Goal: Task Accomplishment & Management: Manage account settings

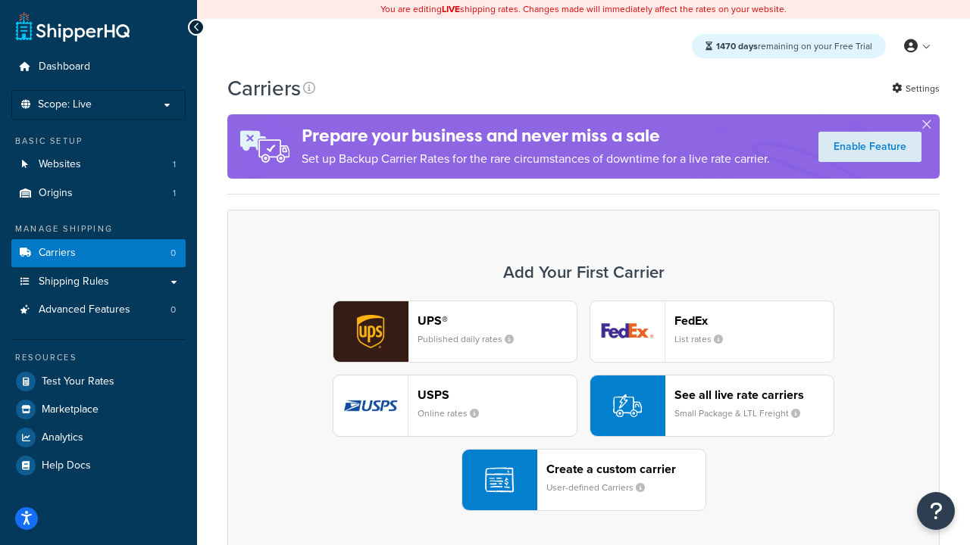
click at [583, 406] on div "UPS® Published daily rates FedEx List rates USPS Online rates See all live rate…" at bounding box center [583, 406] width 680 height 211
click at [754, 320] on header "FedEx" at bounding box center [753, 321] width 159 height 14
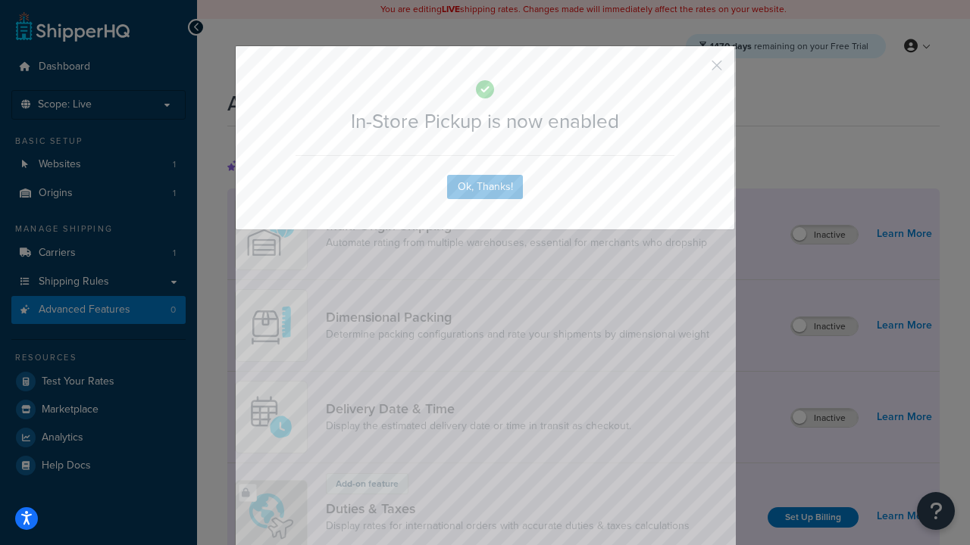
scroll to position [491, 0]
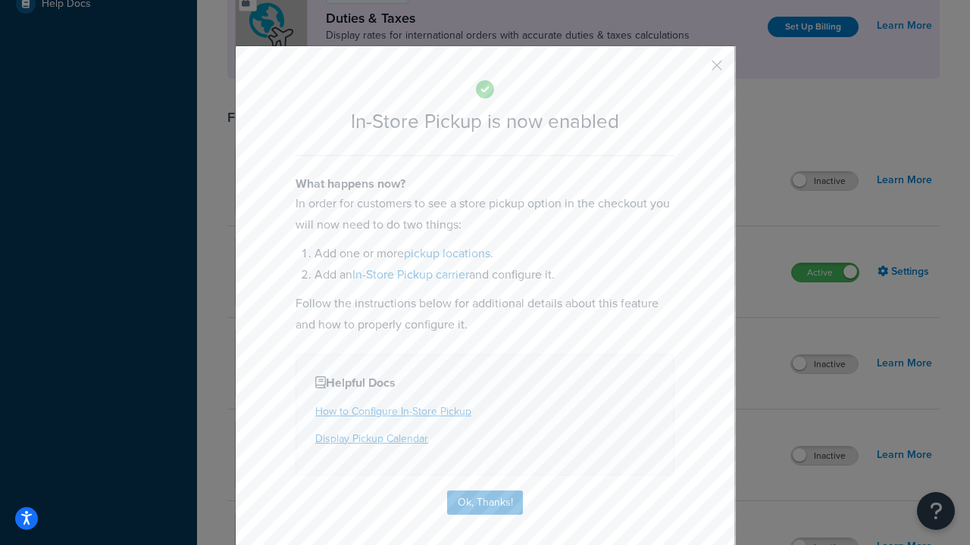
click at [694, 70] on button "button" at bounding box center [694, 71] width 4 height 4
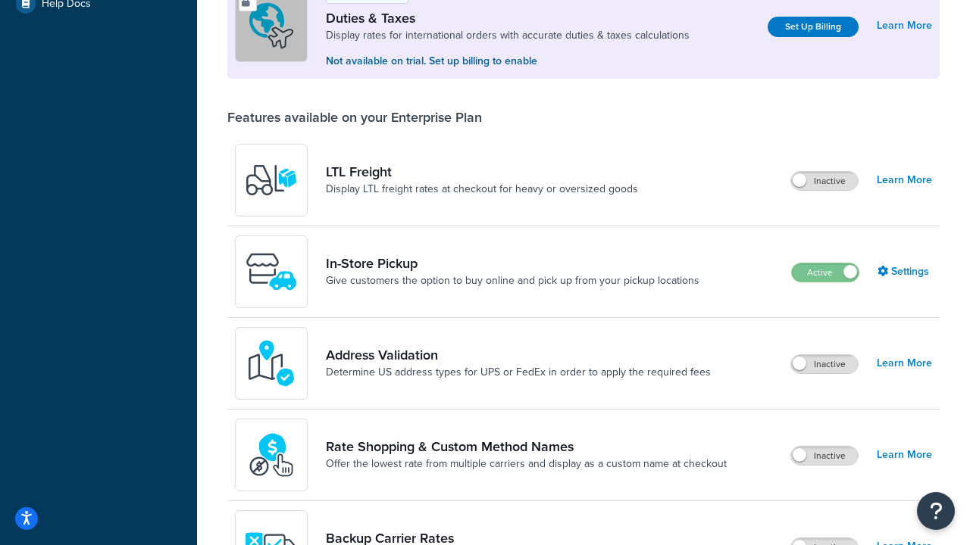
scroll to position [462, 0]
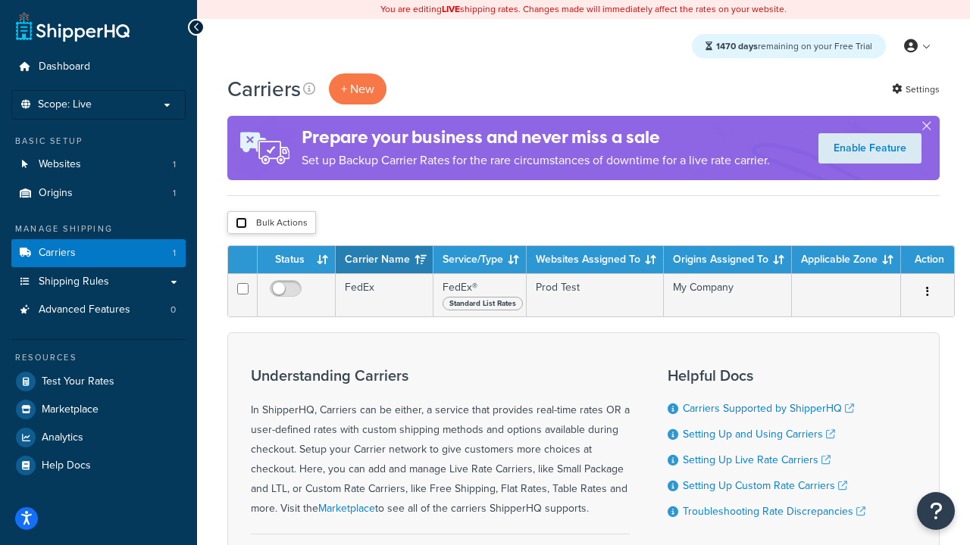
click at [241, 223] on input "checkbox" at bounding box center [241, 222] width 11 height 11
checkbox input "true"
click at [0, 0] on button "Delete" at bounding box center [0, 0] width 0 height 0
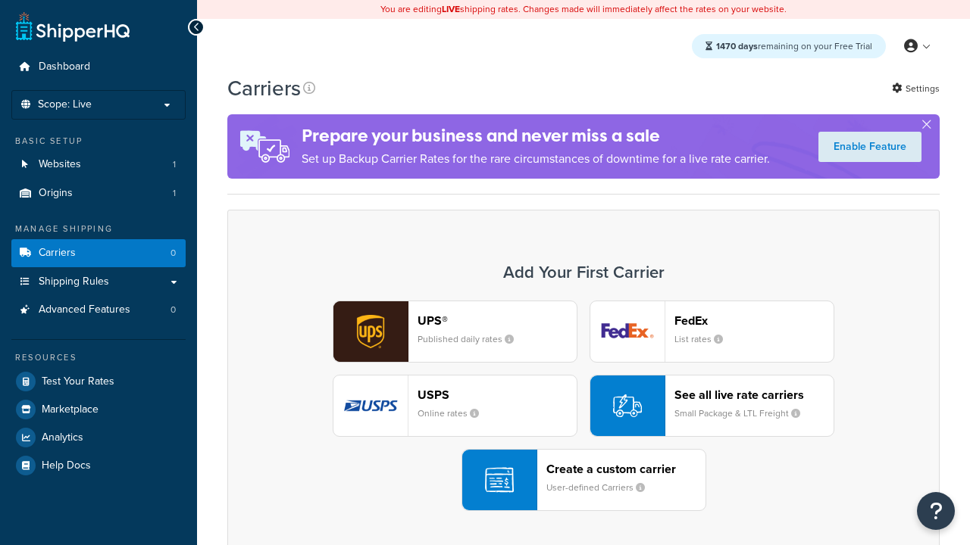
click at [583, 406] on div "UPS® Published daily rates FedEx List rates USPS Online rates See all live rate…" at bounding box center [583, 406] width 680 height 211
click at [754, 320] on header "FedEx" at bounding box center [753, 321] width 159 height 14
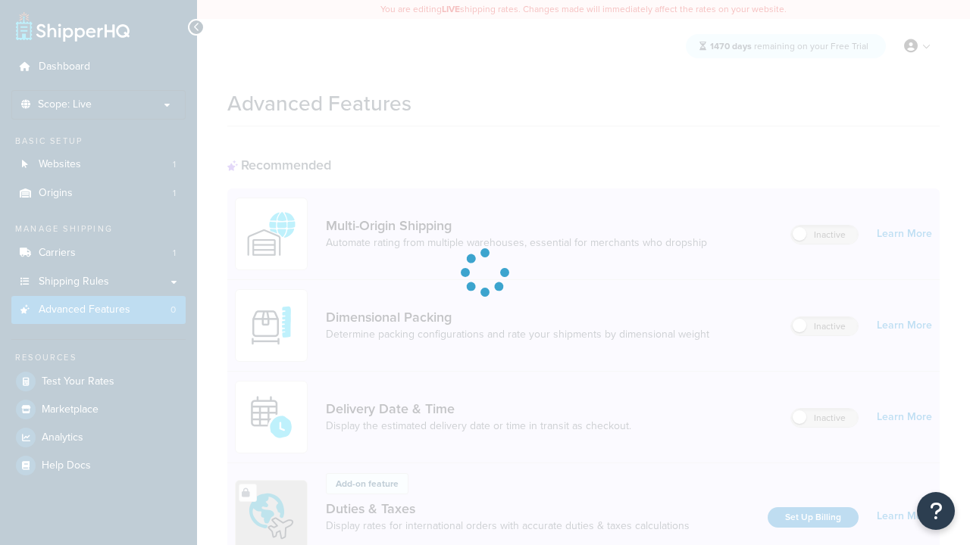
scroll to position [674, 0]
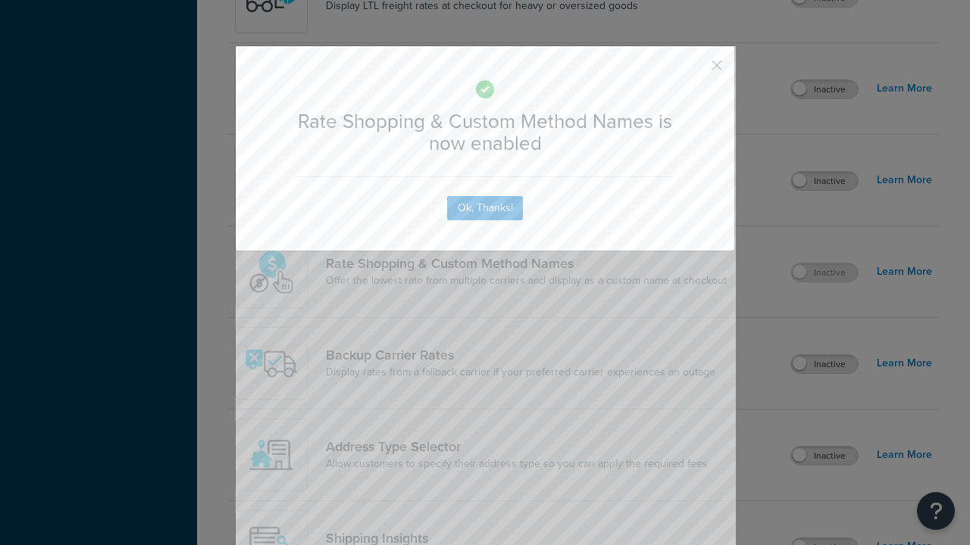
scroll to position [0, 0]
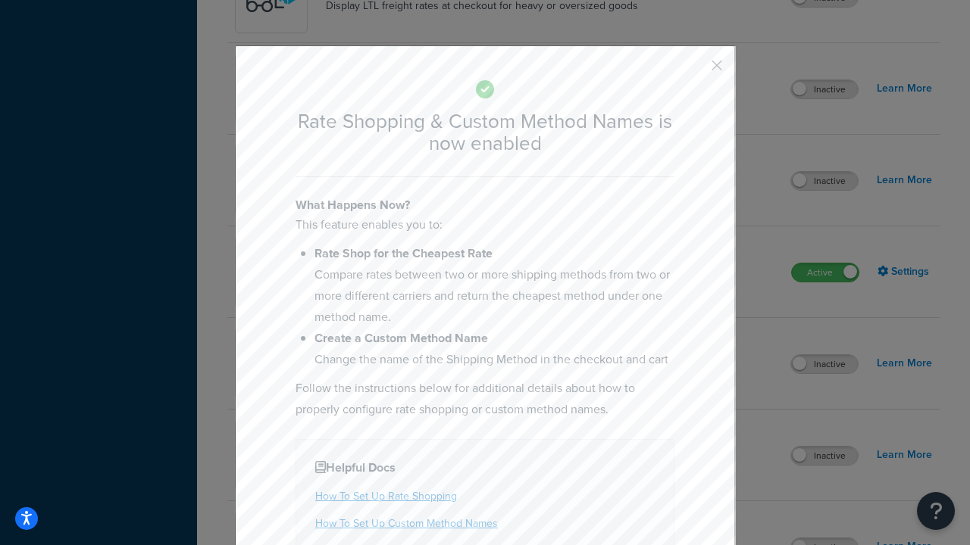
click at [694, 69] on button "button" at bounding box center [694, 71] width 4 height 4
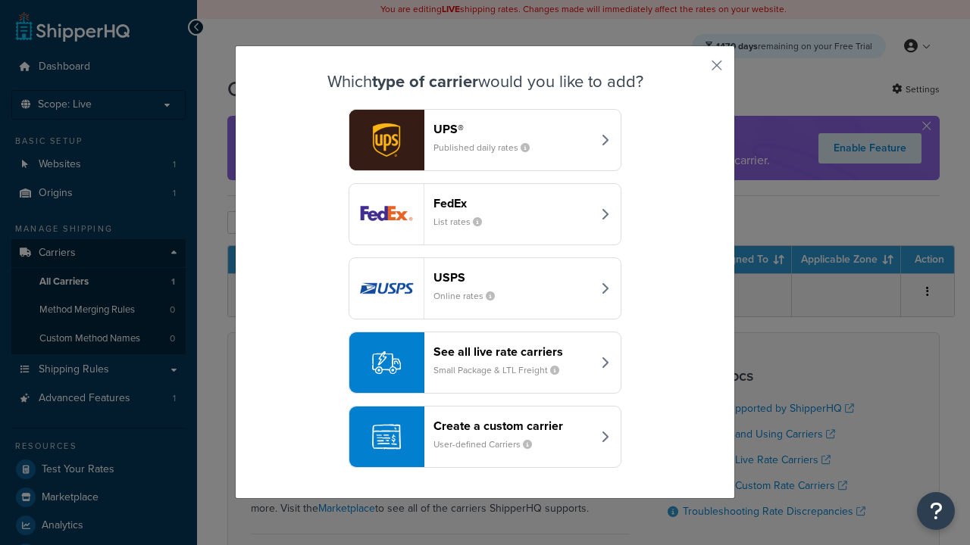
click at [485, 363] on div "See all live rate carriers Small Package & LTL Freight" at bounding box center [512, 363] width 158 height 36
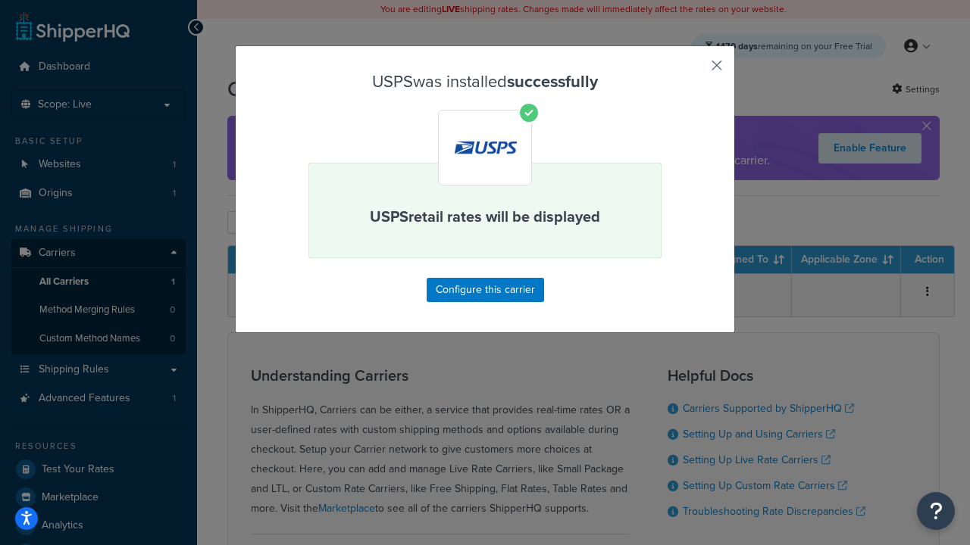
click at [694, 70] on button "button" at bounding box center [694, 71] width 4 height 4
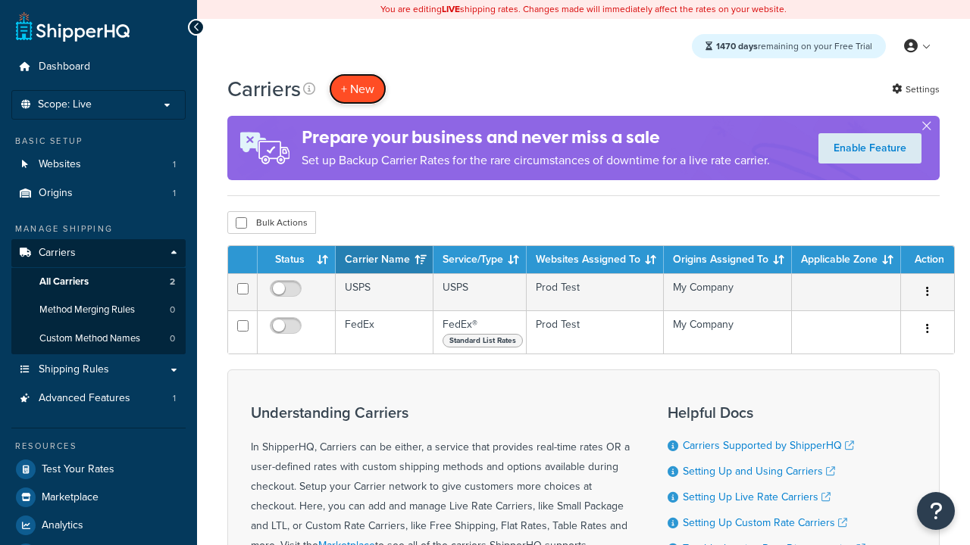
click at [358, 89] on button "+ New" at bounding box center [358, 88] width 58 height 31
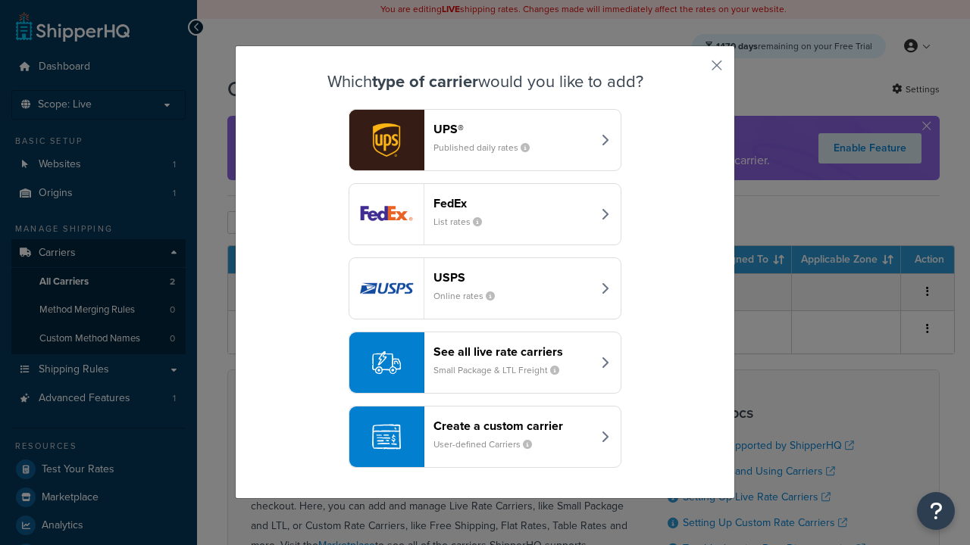
click at [485, 363] on div "See all live rate carriers Small Package & LTL Freight" at bounding box center [512, 363] width 158 height 36
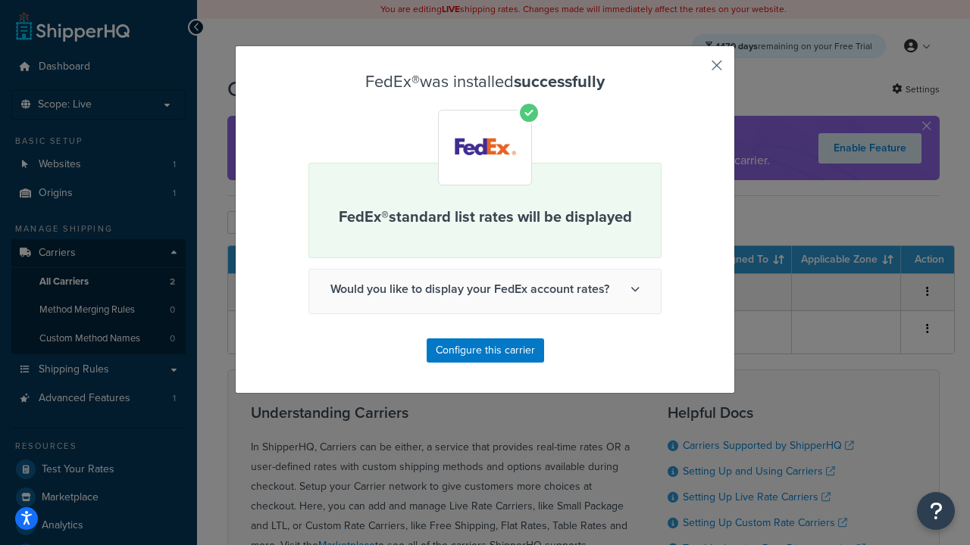
click at [694, 70] on button "button" at bounding box center [694, 71] width 4 height 4
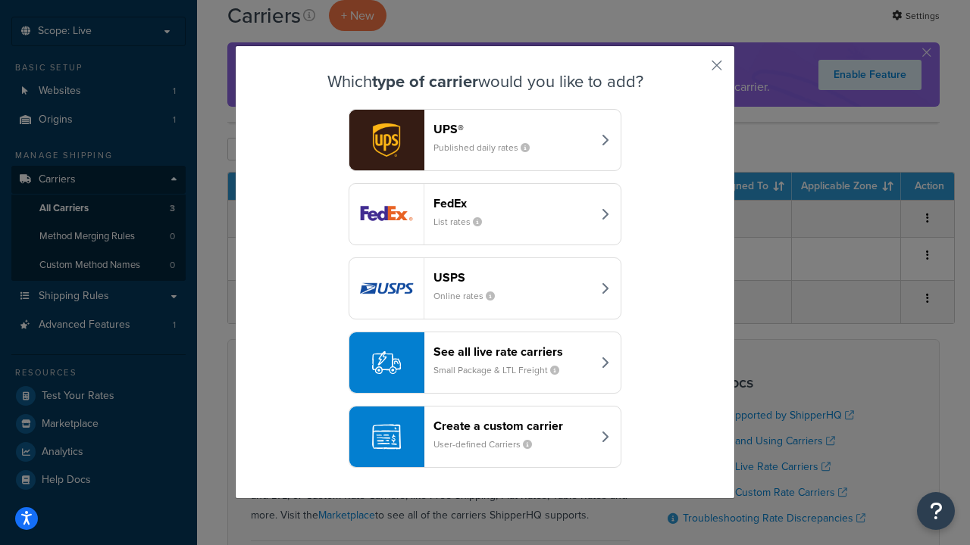
click at [485, 363] on div "See all live rate carriers Small Package & LTL Freight" at bounding box center [512, 363] width 158 height 36
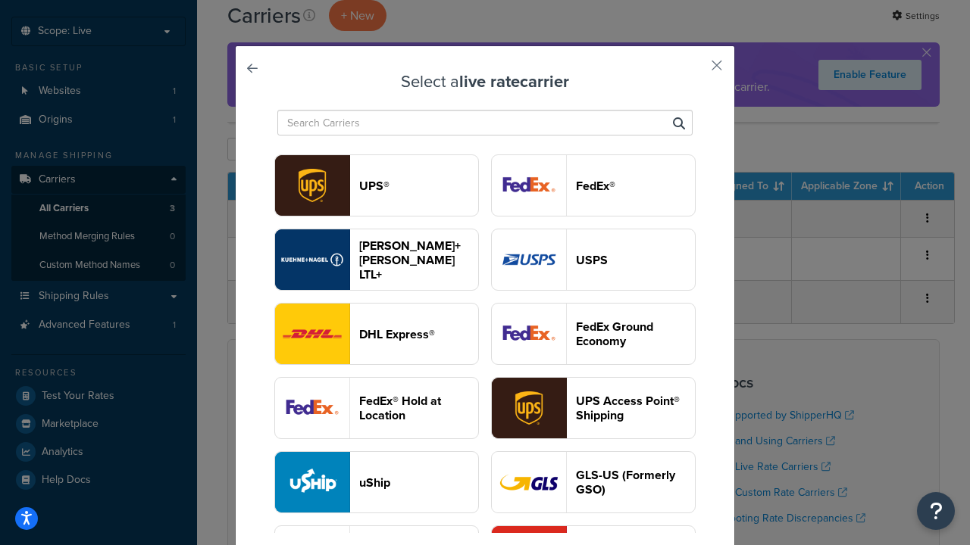
click at [418, 186] on header "UPS®" at bounding box center [418, 186] width 119 height 14
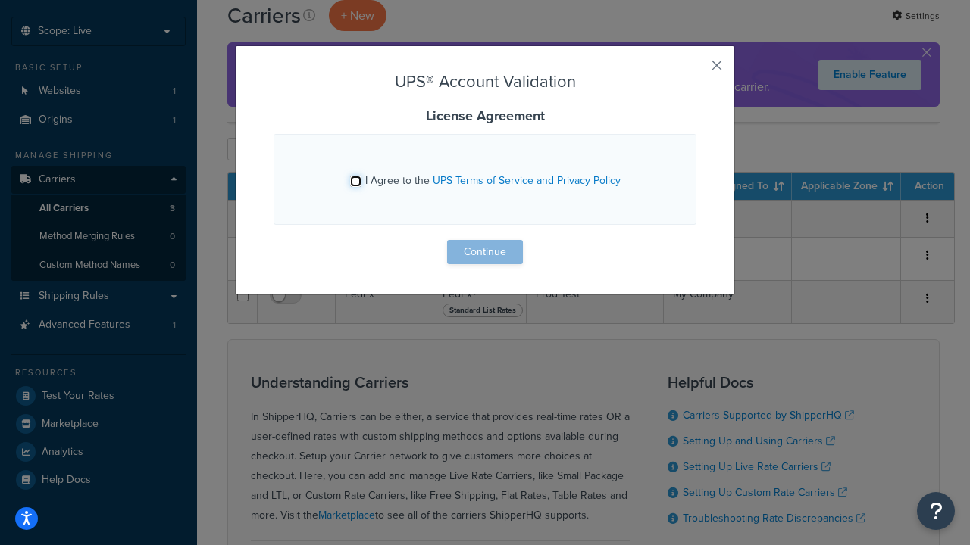
click at [355, 181] on input "I Agree to the UPS Terms of Service and Privacy Policy" at bounding box center [355, 181] width 11 height 11
checkbox input "true"
click at [485, 252] on button "Continue" at bounding box center [485, 252] width 76 height 24
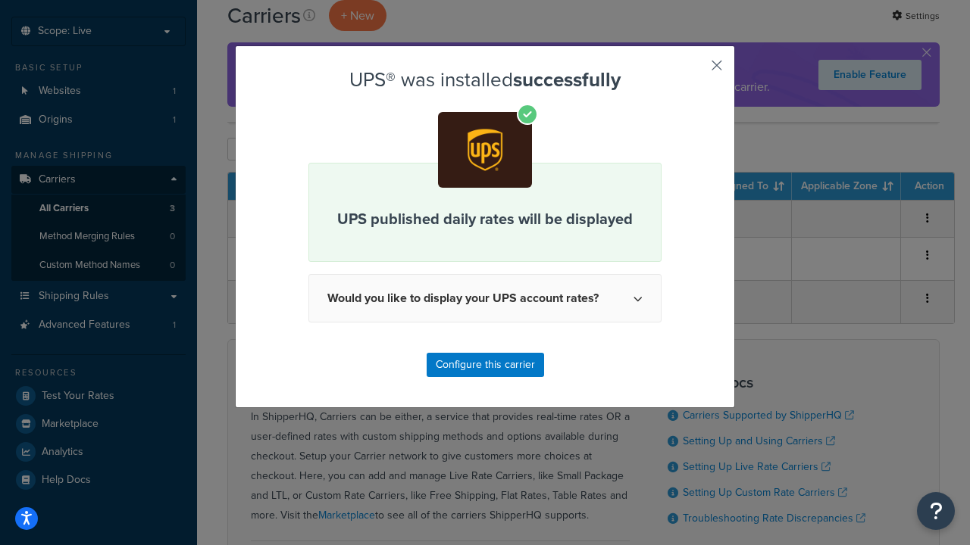
click at [694, 70] on button "button" at bounding box center [694, 71] width 4 height 4
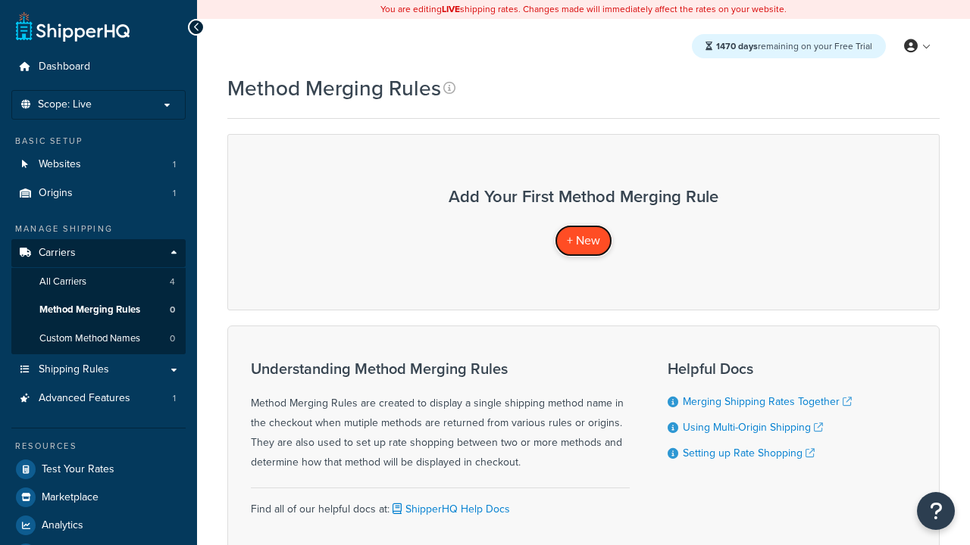
click at [583, 240] on span "+ New" at bounding box center [583, 240] width 33 height 17
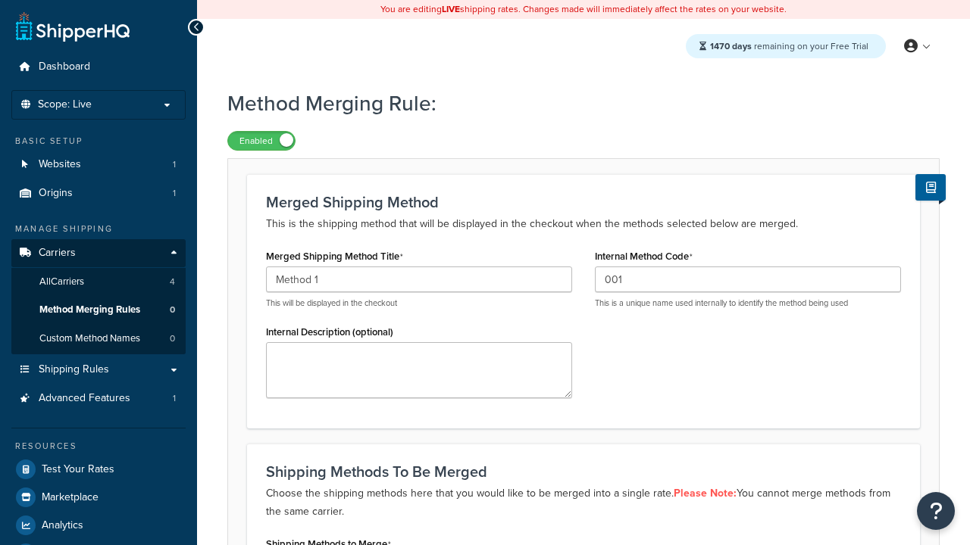
type input "001"
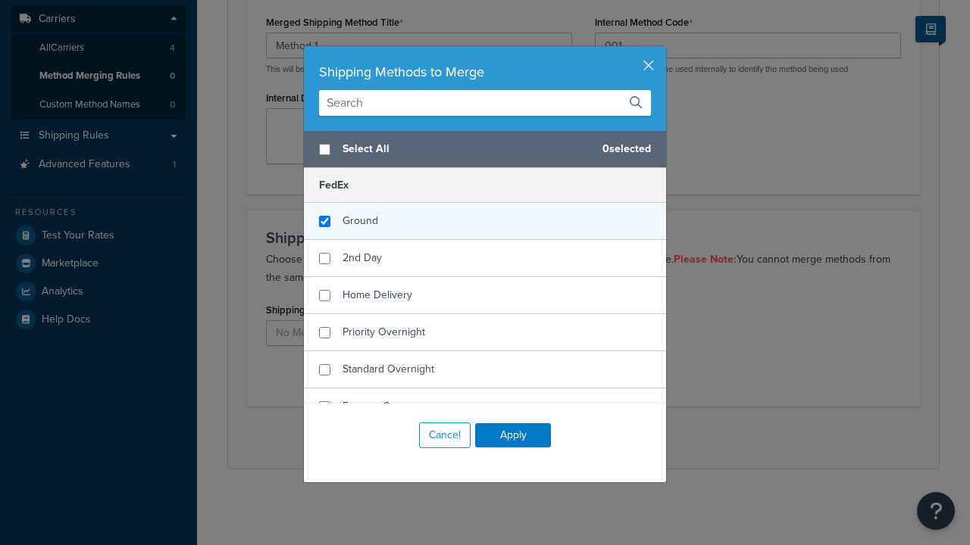
click at [360, 221] on span "Ground" at bounding box center [360, 221] width 36 height 16
checkbox input "true"
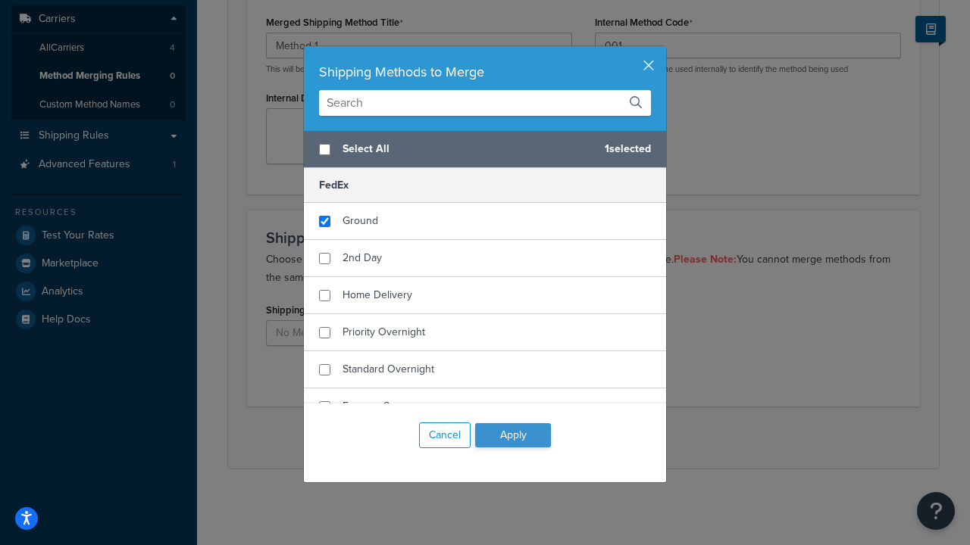
checkbox input "true"
click at [513, 436] on button "Apply" at bounding box center [513, 435] width 76 height 24
click at [574, 438] on button "Save" at bounding box center [575, 438] width 41 height 24
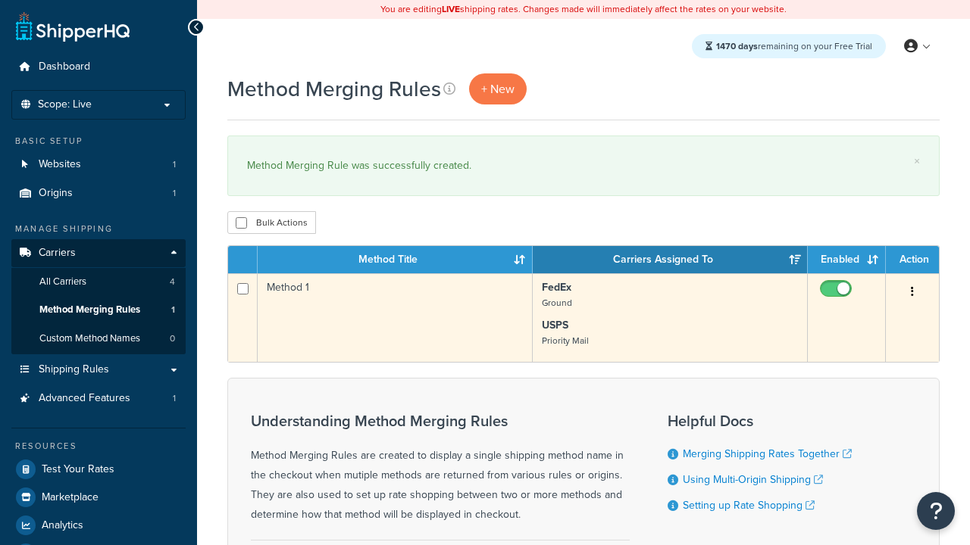
click at [912, 293] on icon "button" at bounding box center [912, 291] width 3 height 11
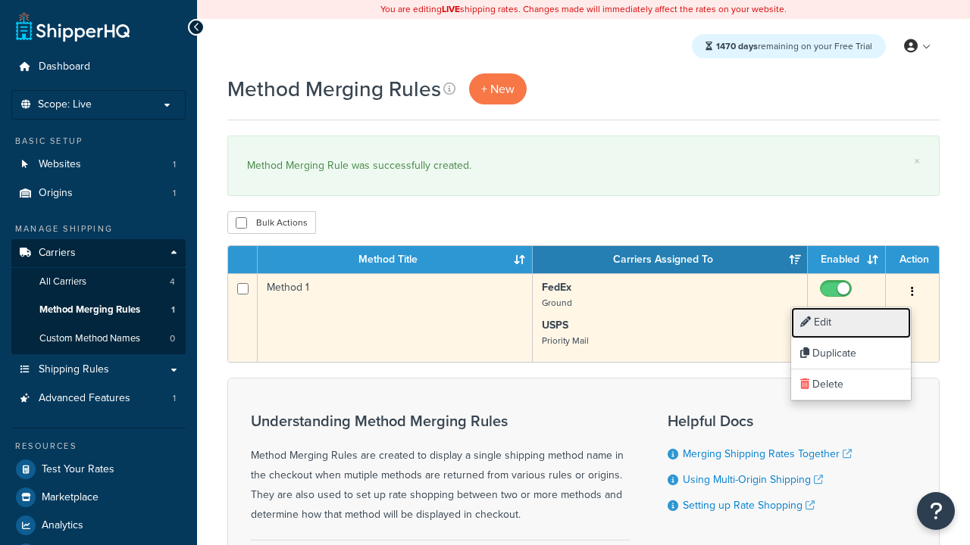
click at [851, 323] on link "Edit" at bounding box center [851, 323] width 120 height 31
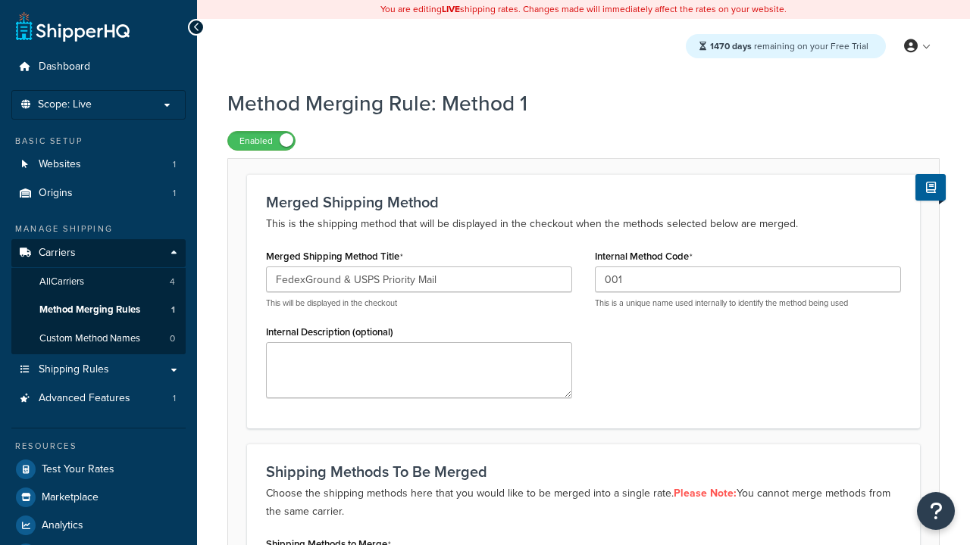
type input "FedexGround & USPS Priority Mail"
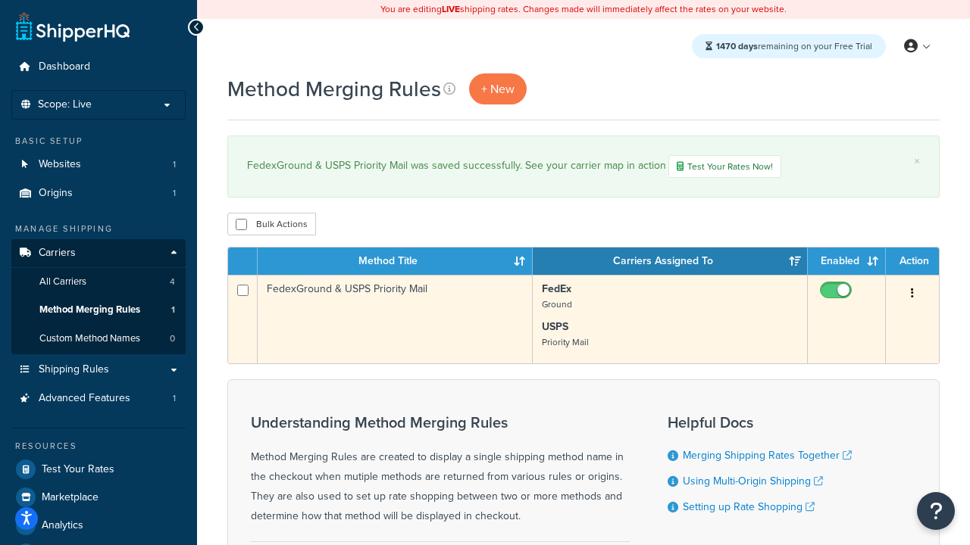
click at [912, 295] on icon "button" at bounding box center [912, 293] width 3 height 11
click at [0, 0] on link "Duplicate" at bounding box center [0, 0] width 0 height 0
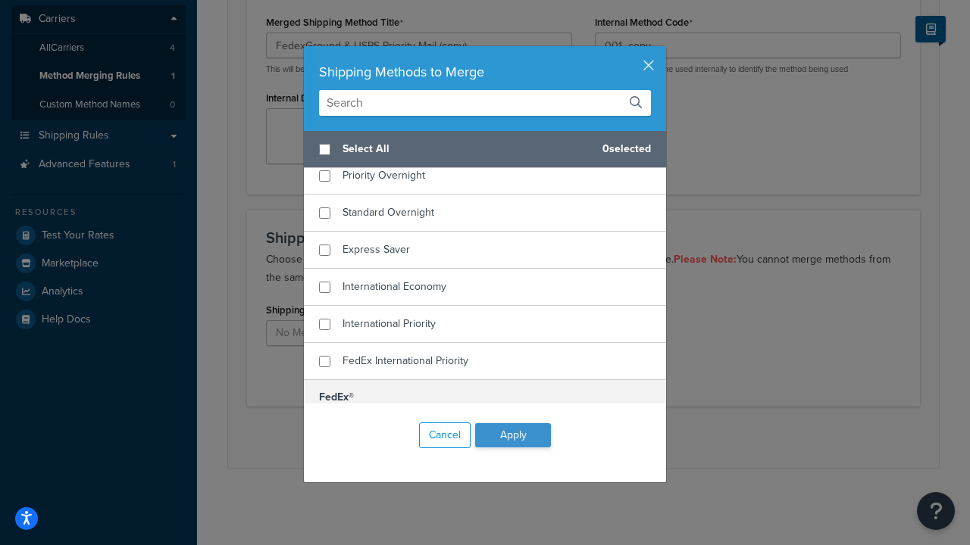
click at [377, 146] on span "Home Delivery" at bounding box center [377, 138] width 70 height 16
checkbox input "true"
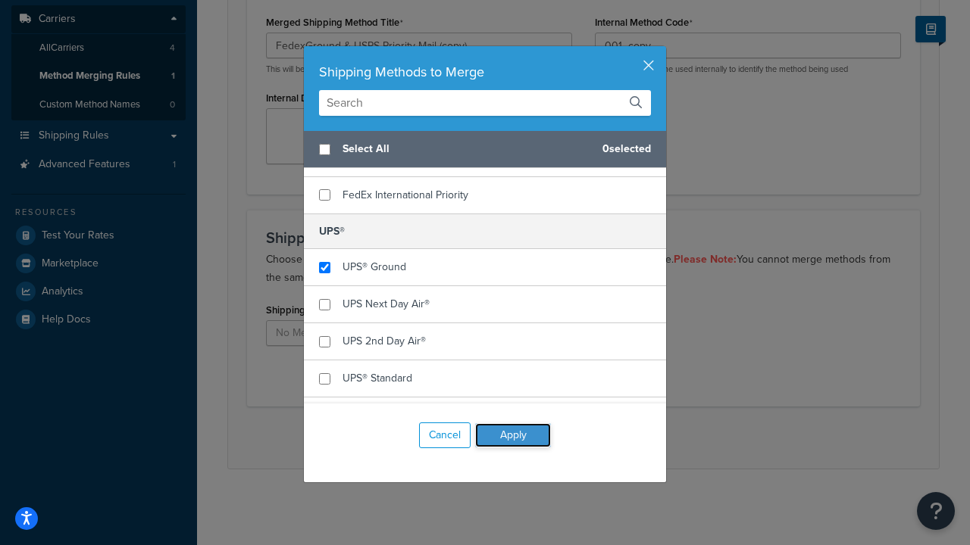
click at [513, 436] on button "Apply" at bounding box center [513, 435] width 76 height 24
click at [574, 438] on button "Save" at bounding box center [575, 438] width 41 height 24
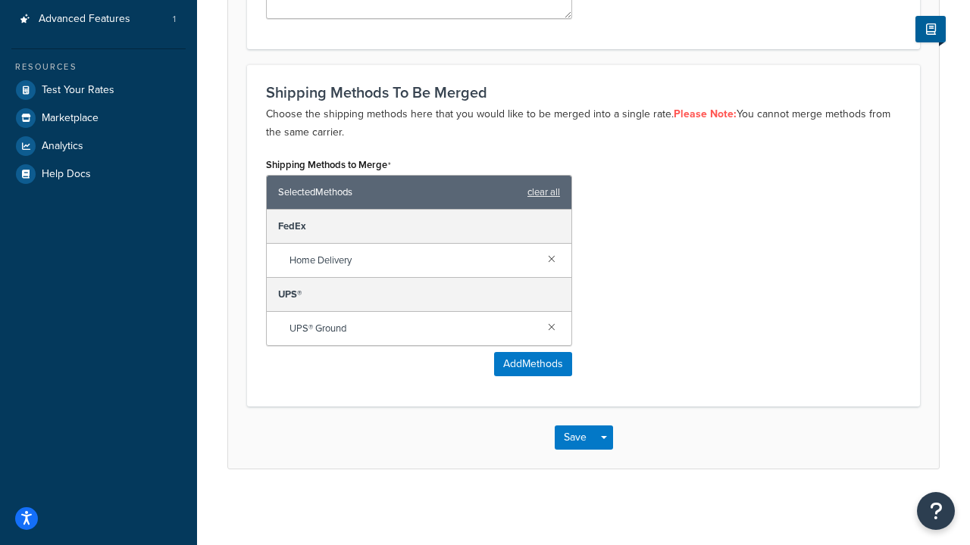
scroll to position [0, 0]
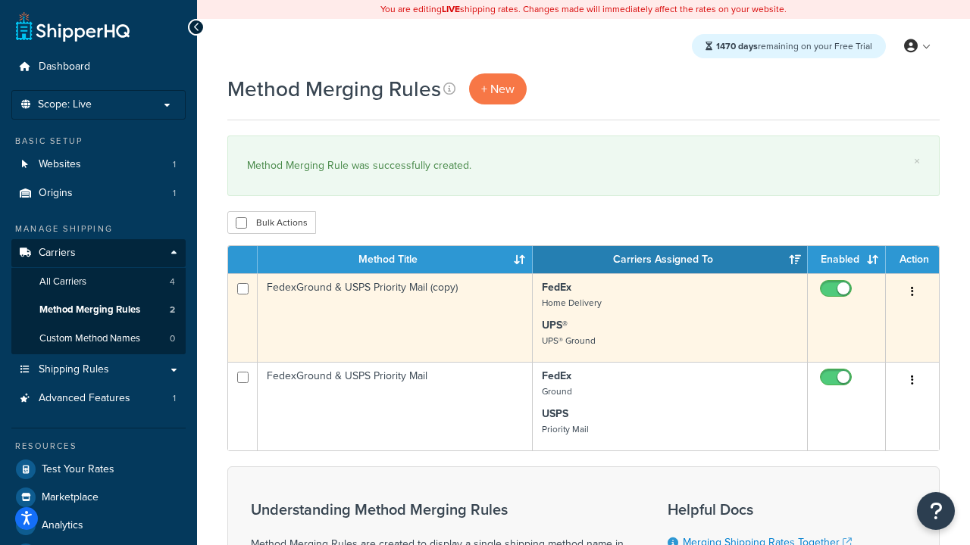
click at [912, 293] on icon "button" at bounding box center [912, 291] width 3 height 11
click at [0, 0] on link "Delete" at bounding box center [0, 0] width 0 height 0
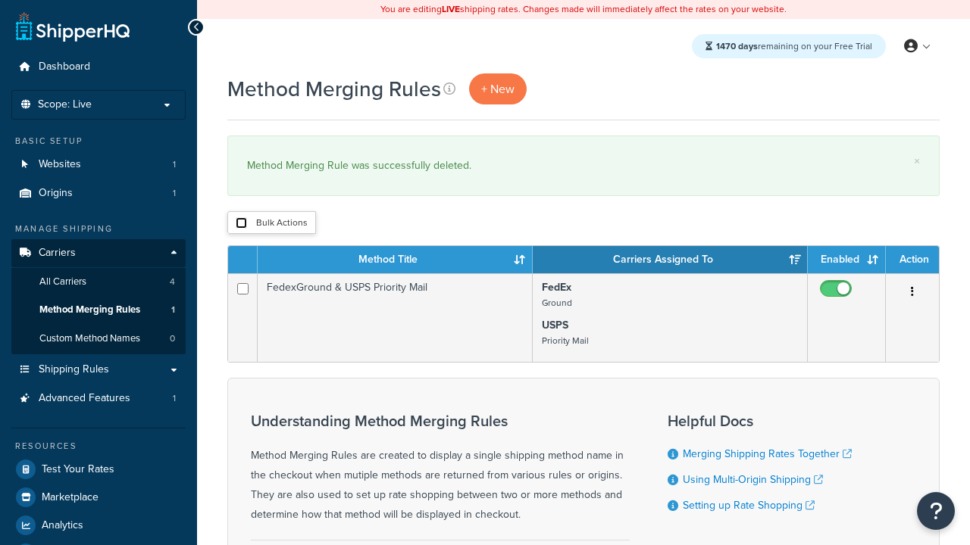
click at [241, 223] on input "checkbox" at bounding box center [241, 222] width 11 height 11
checkbox input "true"
click at [0, 0] on button "Delete" at bounding box center [0, 0] width 0 height 0
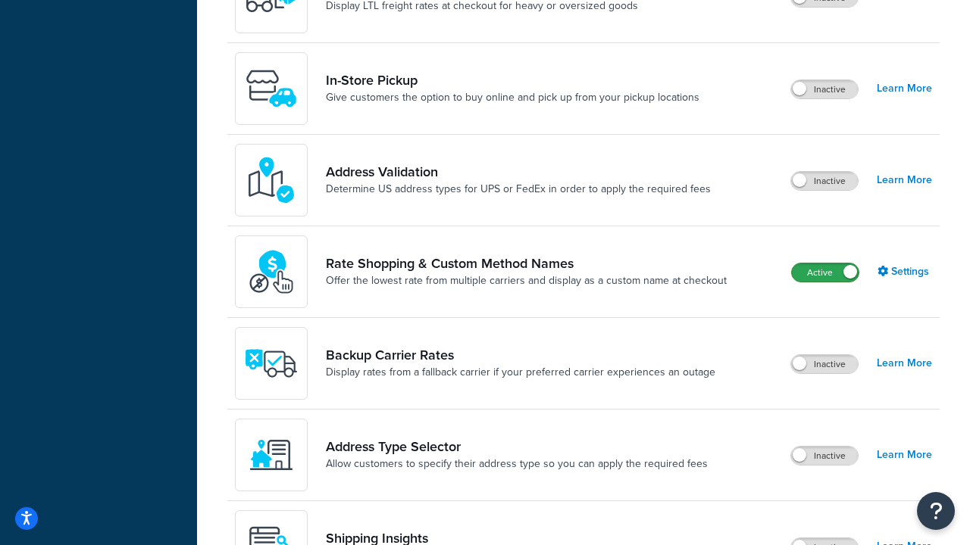
click at [825, 273] on label "Active" at bounding box center [825, 273] width 67 height 18
